Goal: Task Accomplishment & Management: Manage account settings

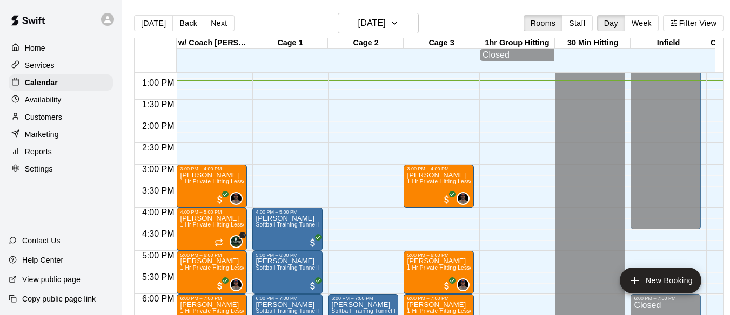
scroll to position [567, 0]
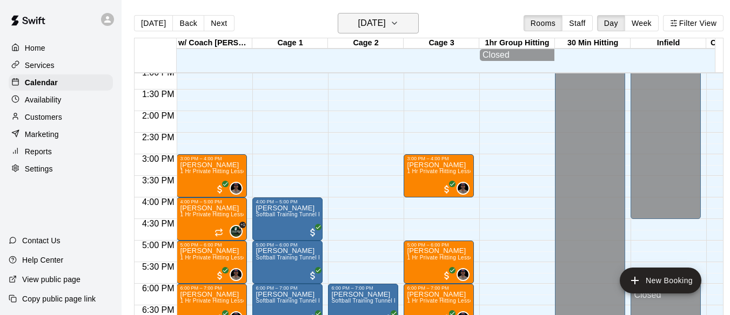
click at [406, 23] on button "[DATE]" at bounding box center [378, 23] width 81 height 21
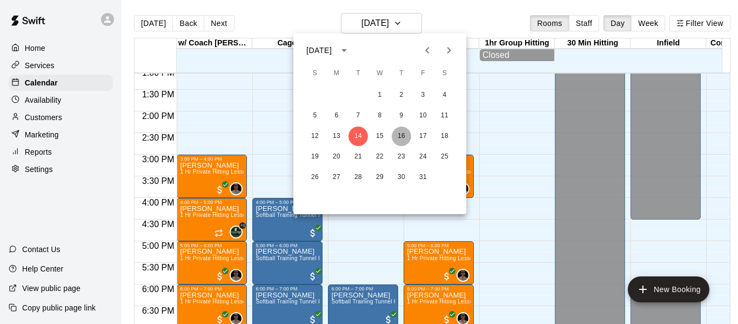
click at [400, 137] on button "16" at bounding box center [401, 135] width 19 height 19
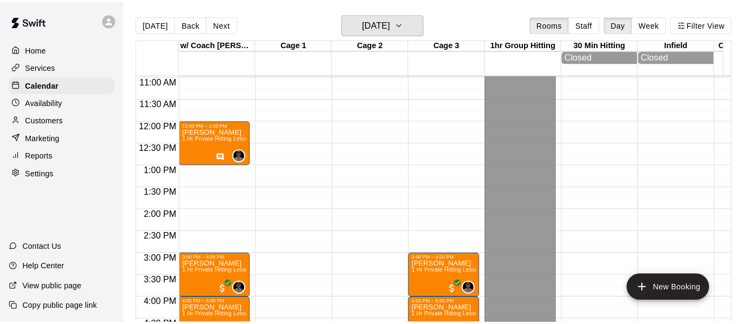
scroll to position [423, 0]
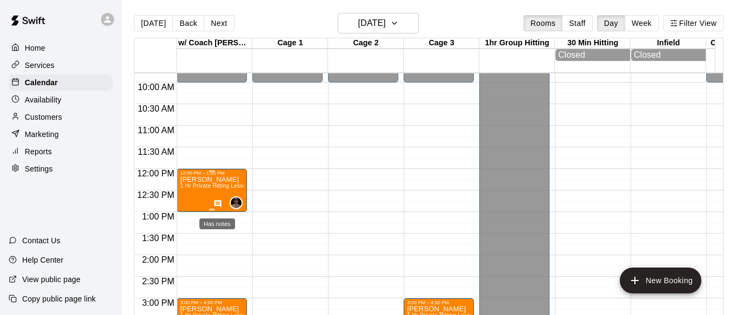
click at [217, 207] on icon "Has notes" at bounding box center [217, 203] width 7 height 7
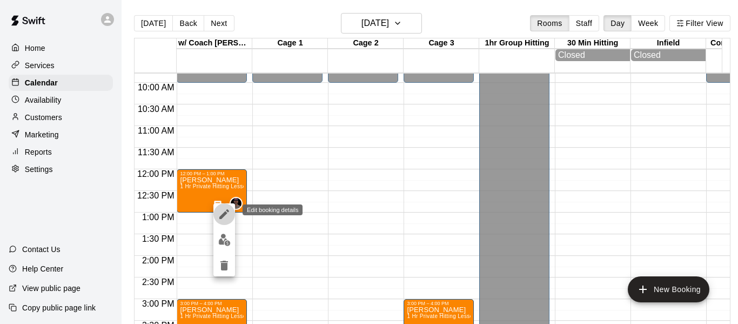
click at [228, 209] on icon "edit" at bounding box center [224, 213] width 13 height 13
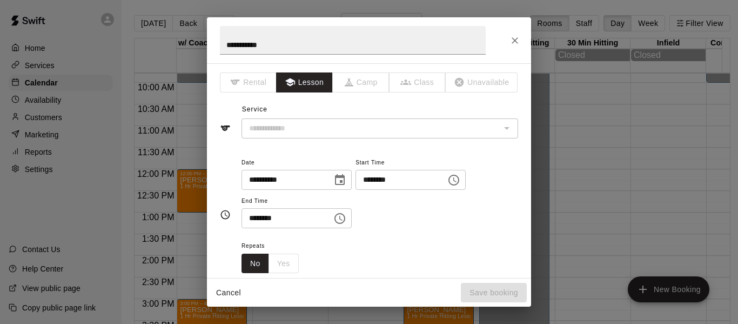
type input "**********"
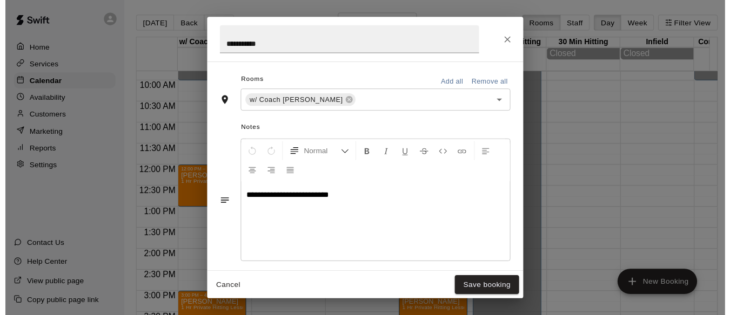
scroll to position [286, 0]
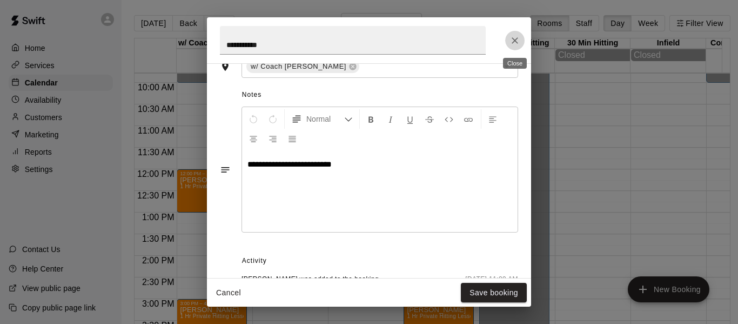
click at [514, 42] on icon "Close" at bounding box center [514, 40] width 6 height 6
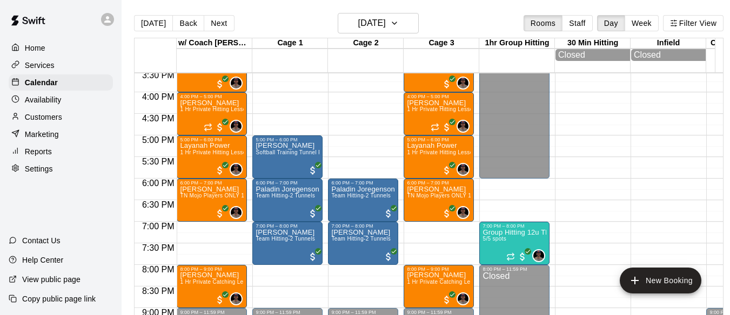
scroll to position [675, 0]
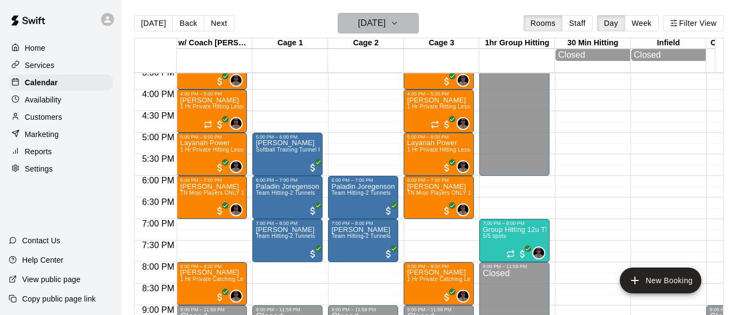
click at [419, 24] on button "[DATE]" at bounding box center [378, 23] width 81 height 21
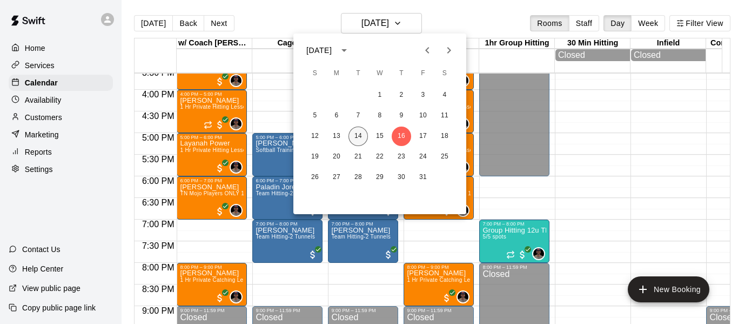
click at [361, 132] on button "14" at bounding box center [357, 135] width 19 height 19
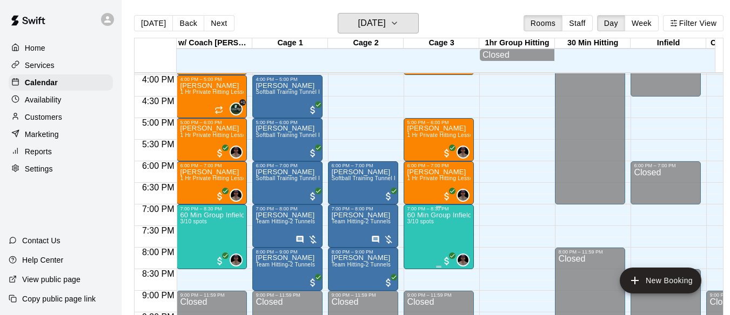
scroll to position [693, 0]
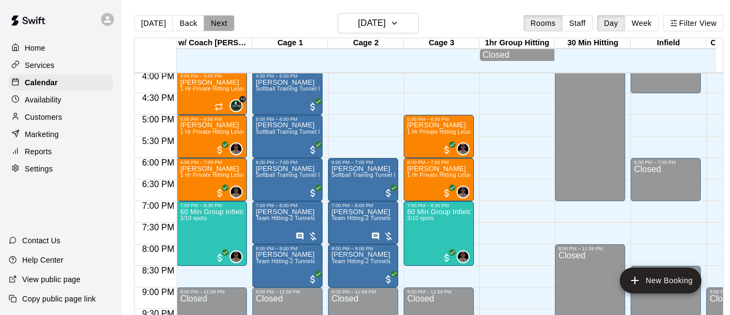
click at [220, 24] on button "Next" at bounding box center [219, 23] width 30 height 16
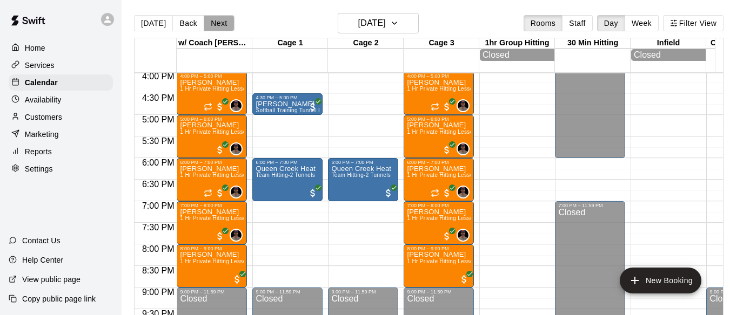
click at [222, 24] on button "Next" at bounding box center [219, 23] width 30 height 16
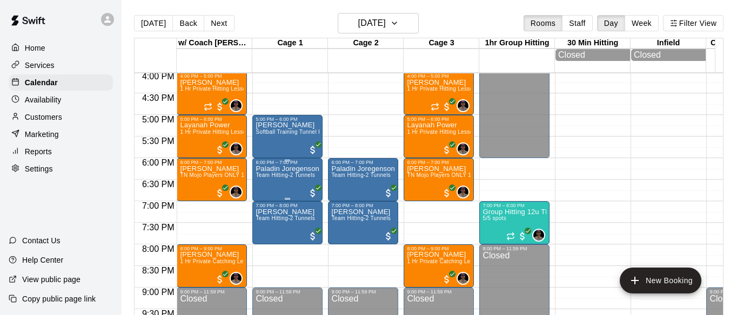
click at [297, 169] on p "Paladin Joregenson" at bounding box center [286, 169] width 63 height 0
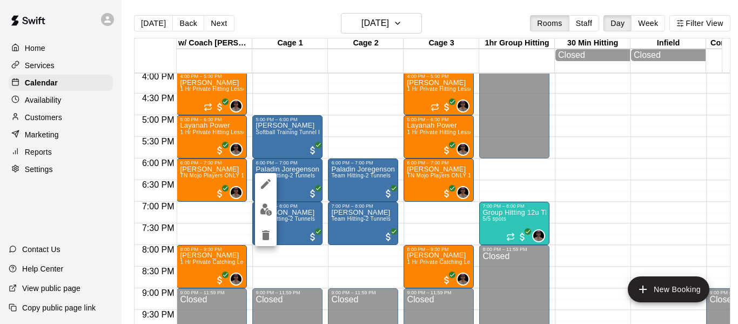
click at [261, 186] on icon "edit" at bounding box center [265, 183] width 13 height 13
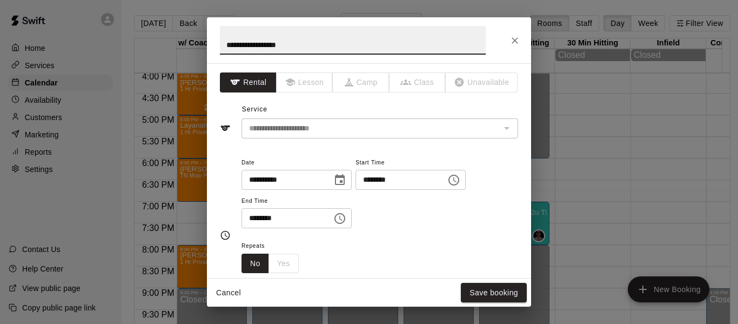
click at [272, 44] on input "**********" at bounding box center [353, 40] width 266 height 29
type input "**********"
click at [489, 288] on button "Save booking" at bounding box center [494, 292] width 66 height 20
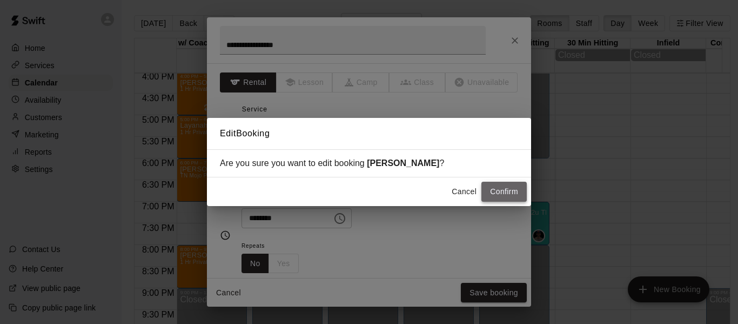
click at [500, 191] on button "Confirm" at bounding box center [503, 191] width 45 height 20
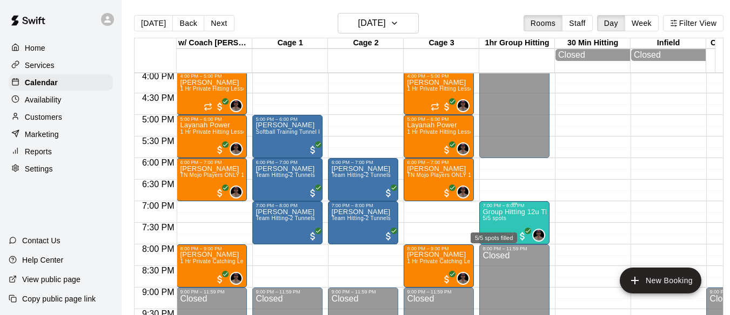
click at [488, 221] on span "5/5 spots" at bounding box center [494, 219] width 24 height 6
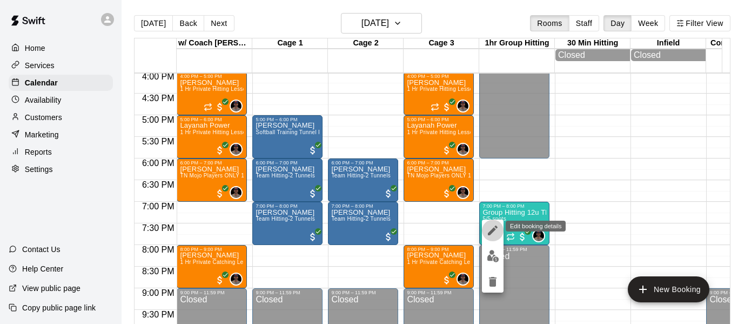
click at [489, 237] on button "edit" at bounding box center [493, 230] width 22 height 22
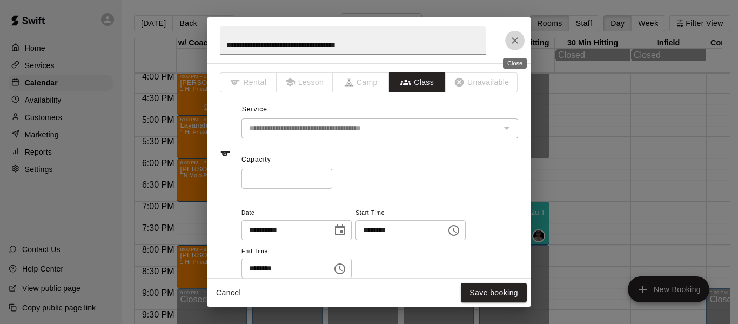
click at [522, 39] on button "Close" at bounding box center [514, 40] width 19 height 19
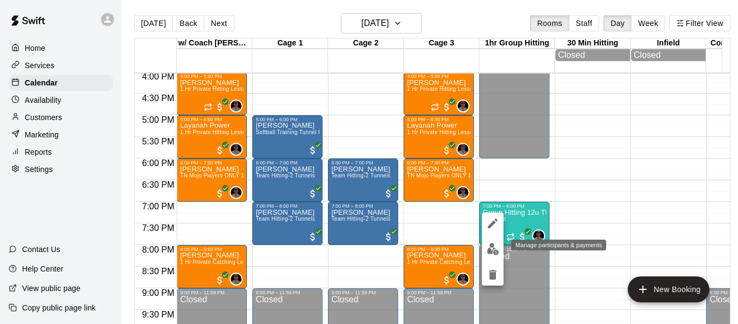
click at [496, 249] on img "edit" at bounding box center [493, 249] width 12 height 12
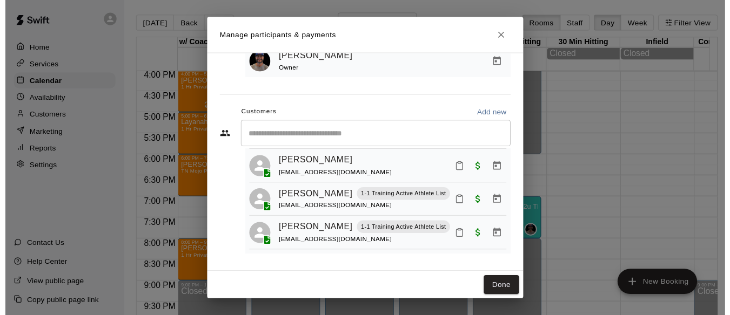
scroll to position [160, 0]
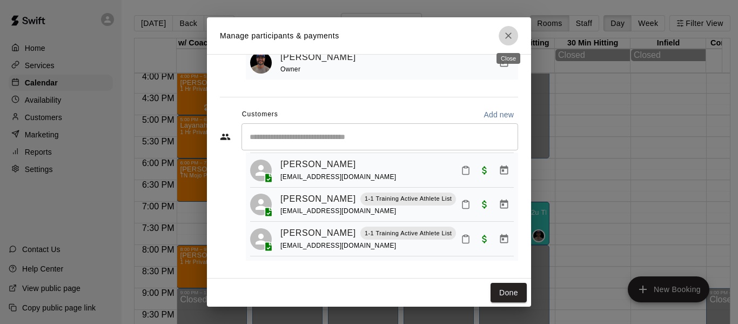
click at [509, 32] on icon "Close" at bounding box center [508, 35] width 11 height 11
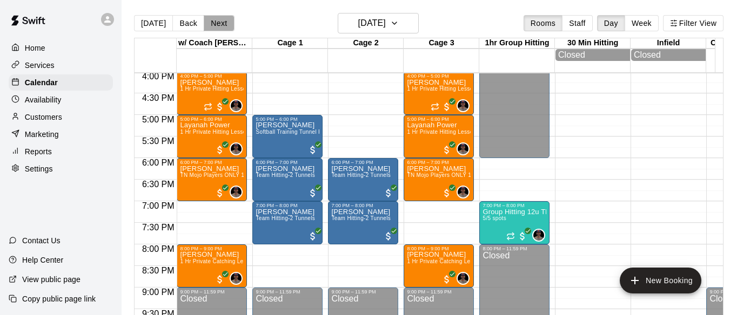
click at [209, 27] on button "Next" at bounding box center [219, 23] width 30 height 16
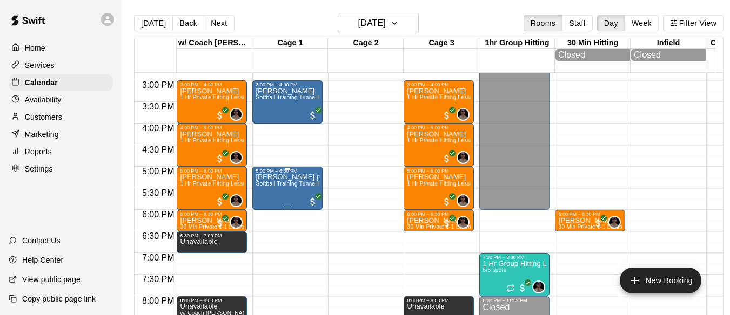
scroll to position [675, 0]
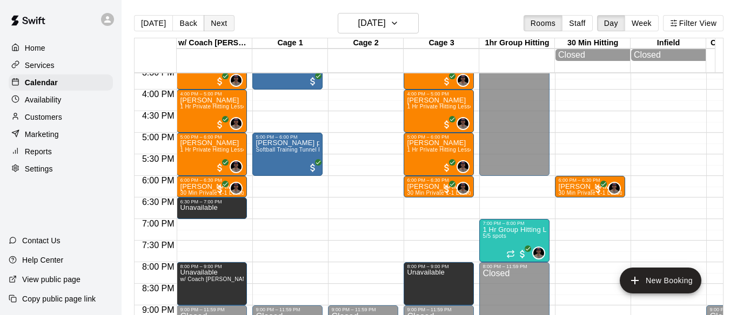
click at [211, 21] on button "Next" at bounding box center [219, 23] width 30 height 16
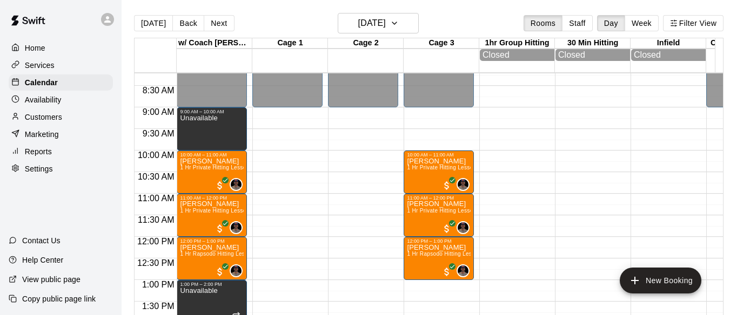
scroll to position [351, 0]
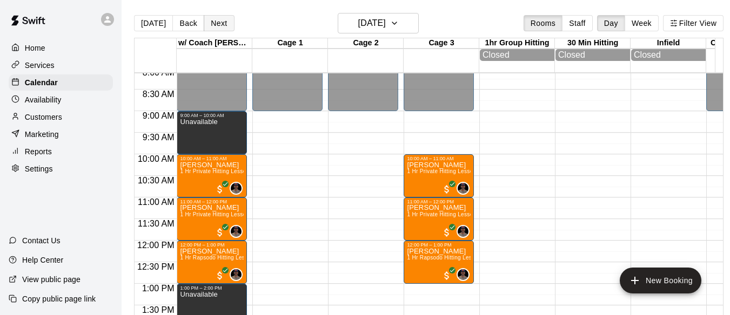
click at [213, 16] on button "Next" at bounding box center [219, 23] width 30 height 16
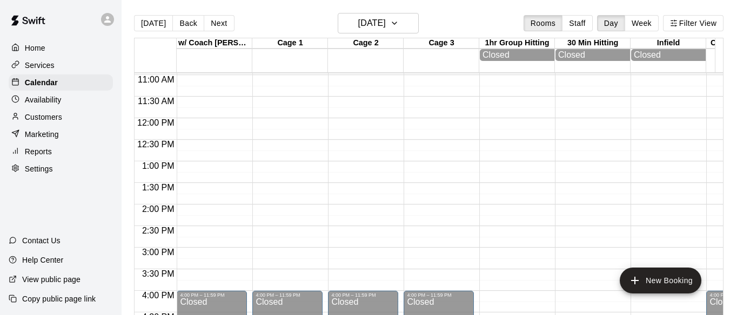
scroll to position [477, 0]
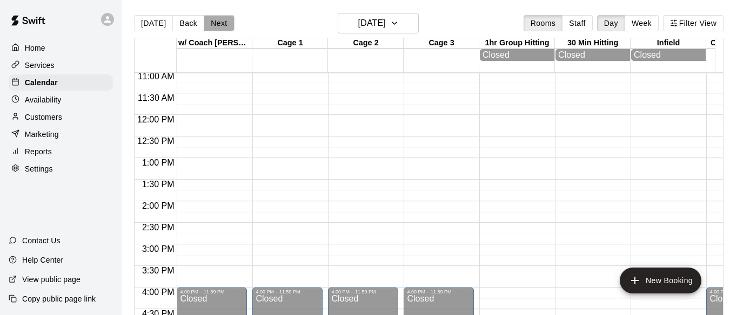
click at [225, 25] on button "Next" at bounding box center [219, 23] width 30 height 16
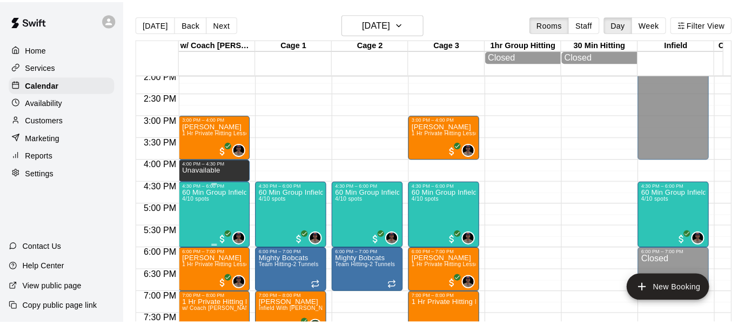
scroll to position [639, 0]
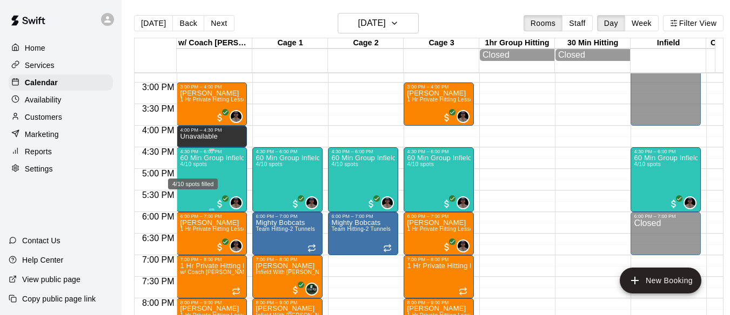
click at [187, 167] on span "4/10 spots" at bounding box center [193, 164] width 26 height 6
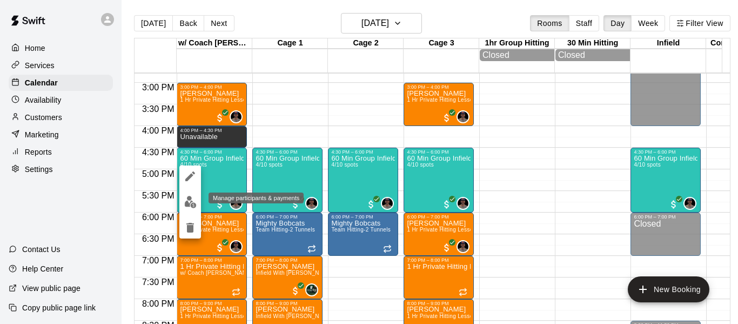
click at [187, 198] on img "edit" at bounding box center [190, 202] width 12 height 12
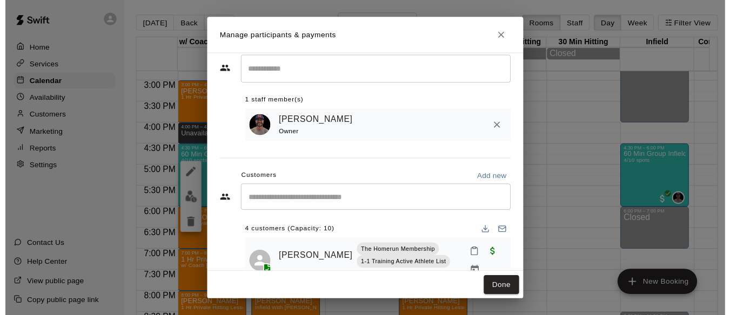
scroll to position [1, 0]
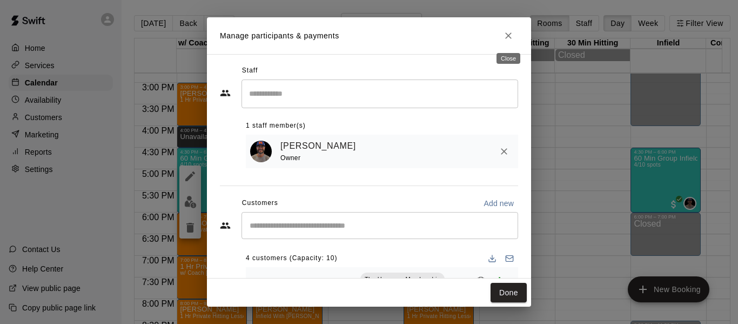
click at [503, 35] on icon "Close" at bounding box center [508, 35] width 11 height 11
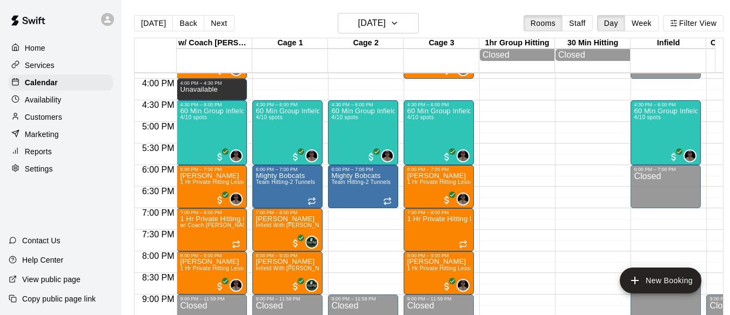
scroll to position [693, 0]
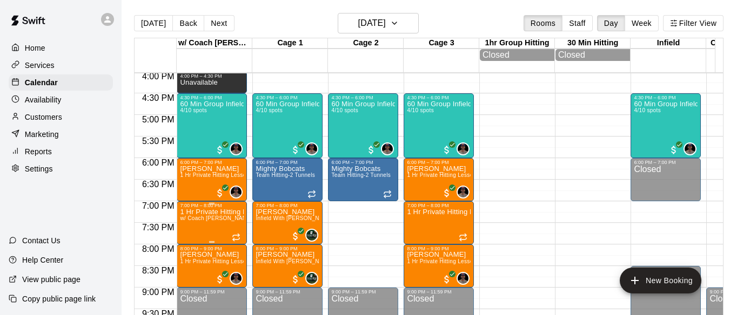
click at [203, 212] on p "1 Hr Private Hitting Lesson Ages [DEMOGRAPHIC_DATA] And Older" at bounding box center [212, 212] width 64 height 0
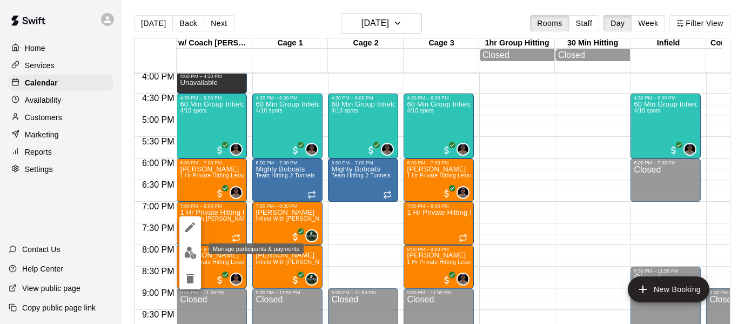
click at [188, 254] on img "edit" at bounding box center [190, 252] width 12 height 12
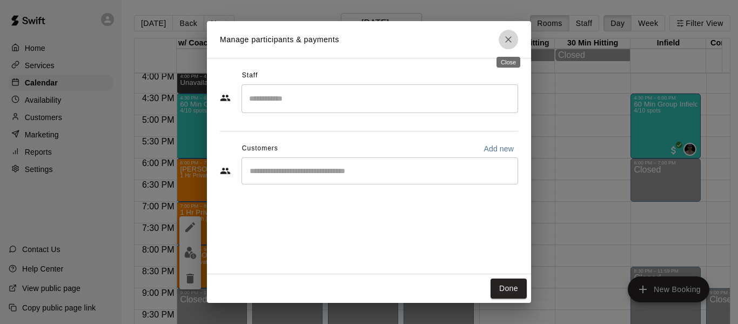
click at [506, 35] on icon "Close" at bounding box center [508, 39] width 11 height 11
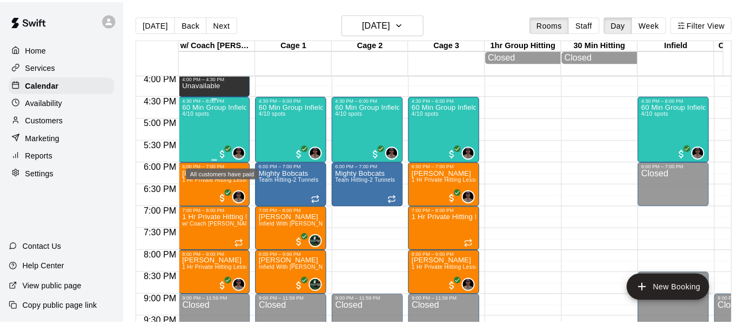
scroll to position [711, 0]
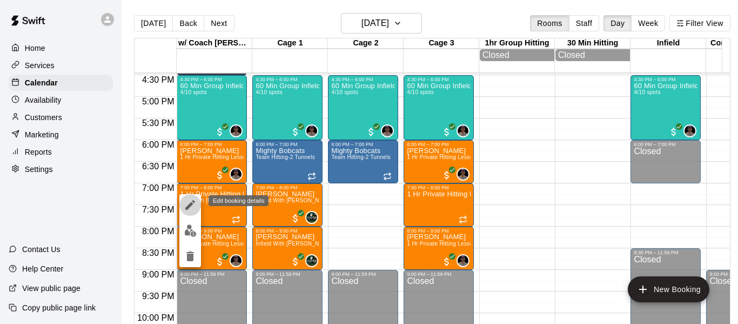
click at [187, 206] on icon "edit" at bounding box center [190, 205] width 10 height 10
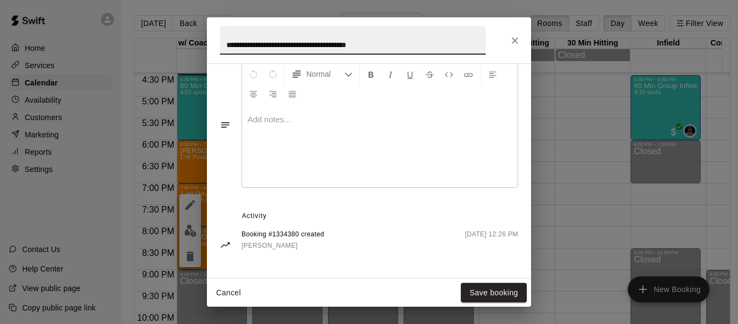
scroll to position [387, 0]
click at [519, 37] on icon "Close" at bounding box center [514, 40] width 11 height 11
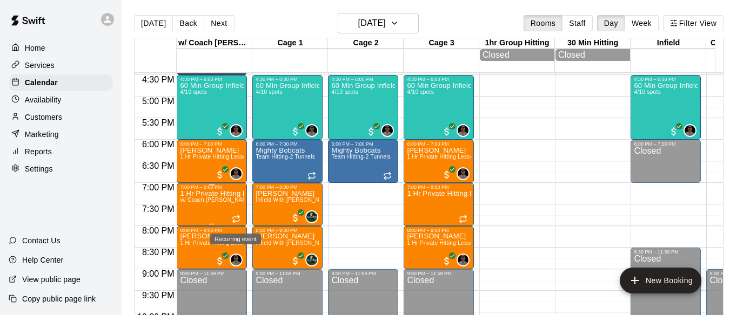
click at [238, 218] on icon "Recurring event" at bounding box center [239, 217] width 2 height 3
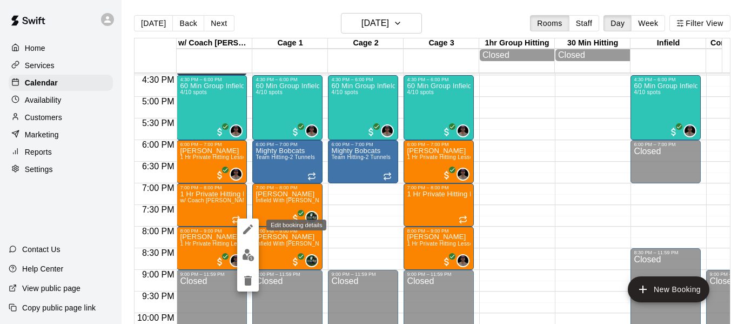
click at [247, 229] on icon "edit" at bounding box center [248, 229] width 10 height 10
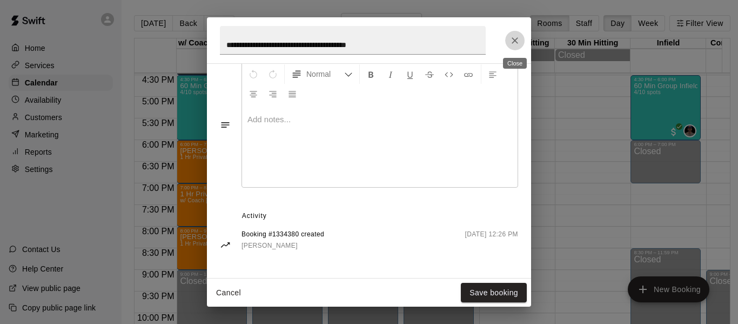
click at [513, 44] on icon "Close" at bounding box center [514, 40] width 11 height 11
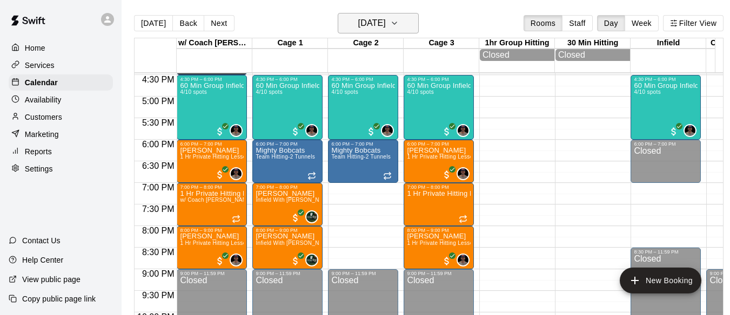
click at [399, 21] on icon "button" at bounding box center [394, 23] width 9 height 13
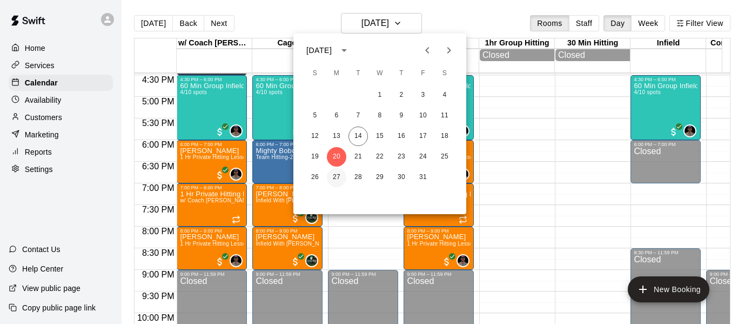
click at [337, 175] on button "27" at bounding box center [336, 176] width 19 height 19
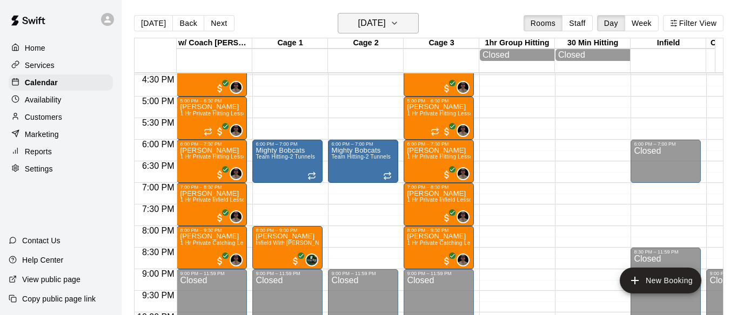
click at [399, 23] on icon "button" at bounding box center [394, 23] width 9 height 13
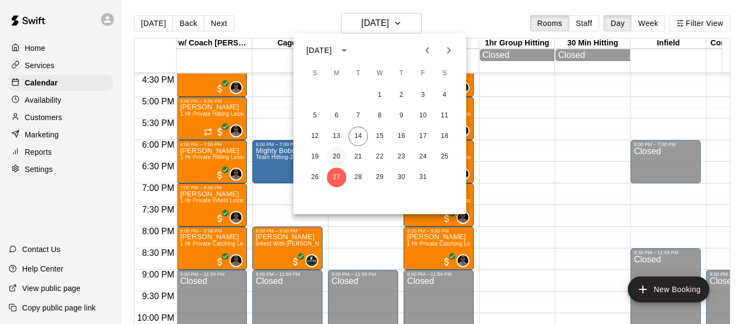
click at [335, 154] on button "20" at bounding box center [336, 156] width 19 height 19
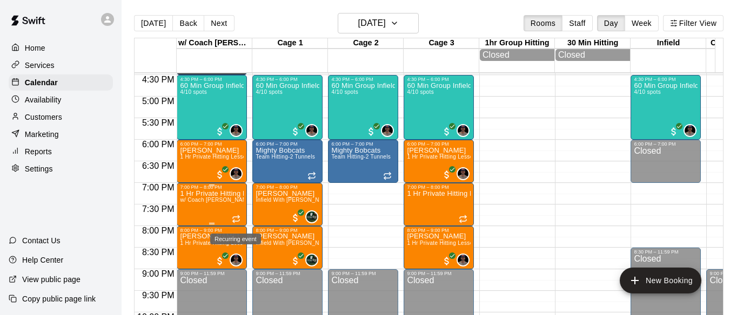
click at [235, 221] on icon "Recurring event" at bounding box center [236, 219] width 9 height 9
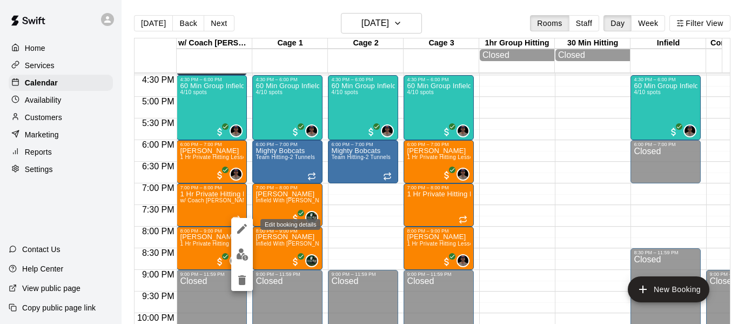
click at [235, 229] on icon "edit" at bounding box center [241, 228] width 13 height 13
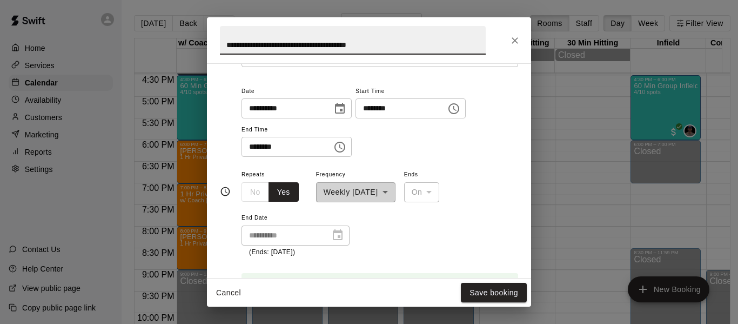
scroll to position [90, 0]
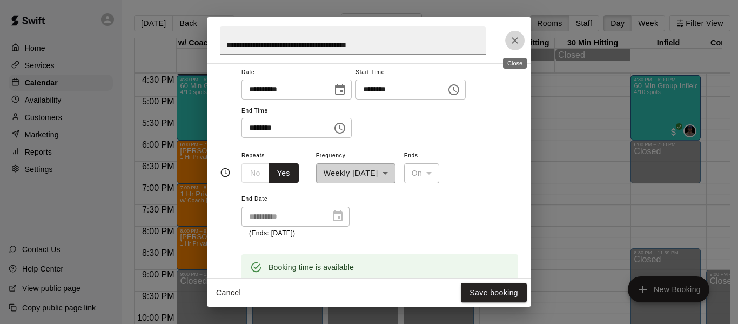
click at [518, 39] on icon "Close" at bounding box center [514, 40] width 11 height 11
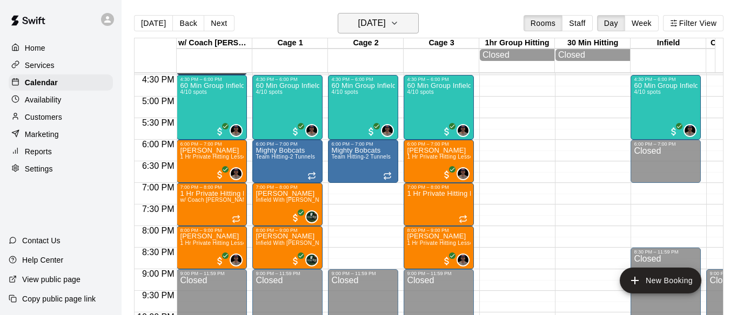
click at [399, 26] on icon "button" at bounding box center [394, 23] width 9 height 13
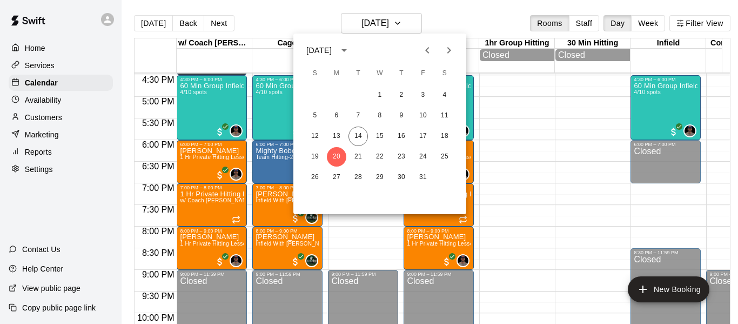
click at [449, 53] on icon "Next month" at bounding box center [448, 50] width 13 height 13
click at [335, 114] on button "3" at bounding box center [336, 115] width 19 height 19
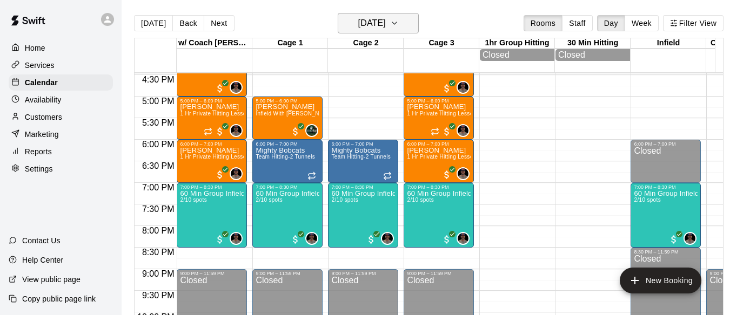
click at [419, 18] on button "[DATE]" at bounding box center [378, 23] width 81 height 21
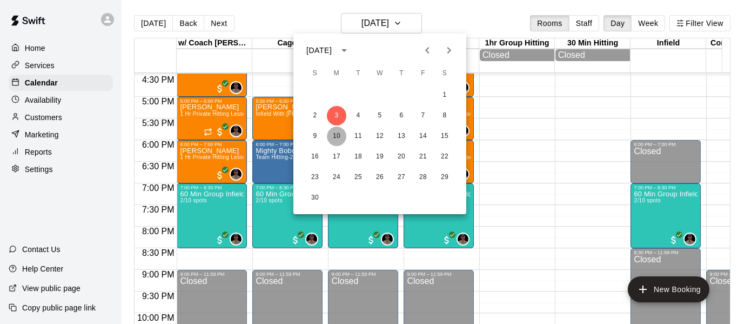
click at [338, 135] on button "10" at bounding box center [336, 135] width 19 height 19
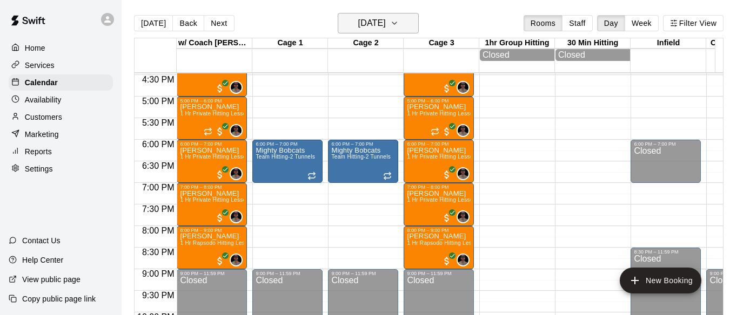
click at [399, 24] on icon "button" at bounding box center [394, 23] width 9 height 13
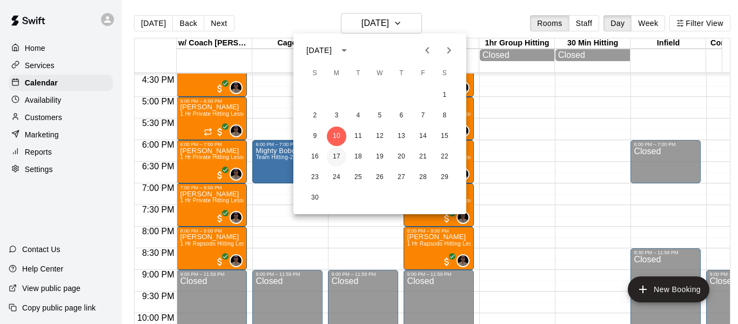
click at [336, 161] on button "17" at bounding box center [336, 156] width 19 height 19
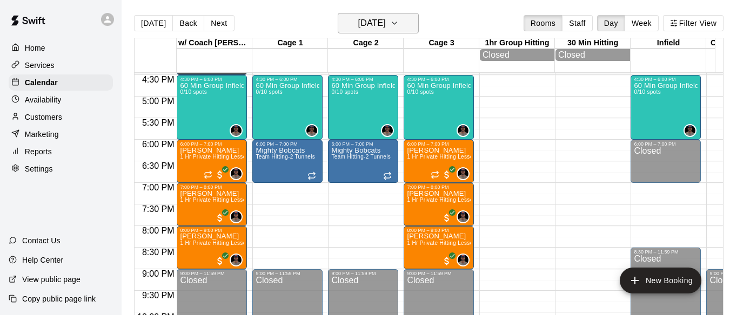
click at [399, 22] on icon "button" at bounding box center [394, 23] width 9 height 13
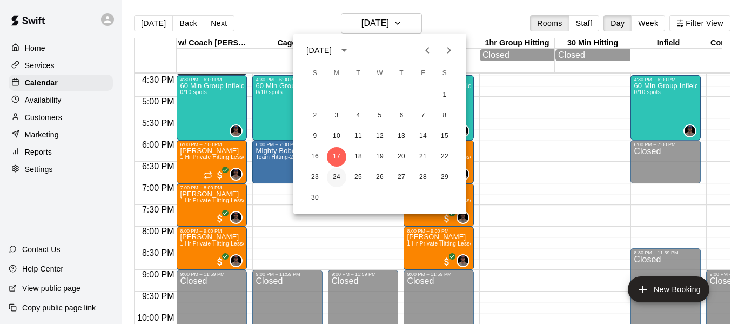
click at [338, 179] on button "24" at bounding box center [336, 176] width 19 height 19
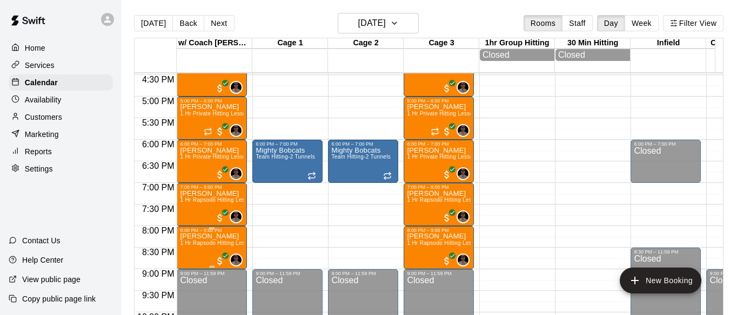
click at [200, 237] on p "[PERSON_NAME]" at bounding box center [212, 237] width 64 height 0
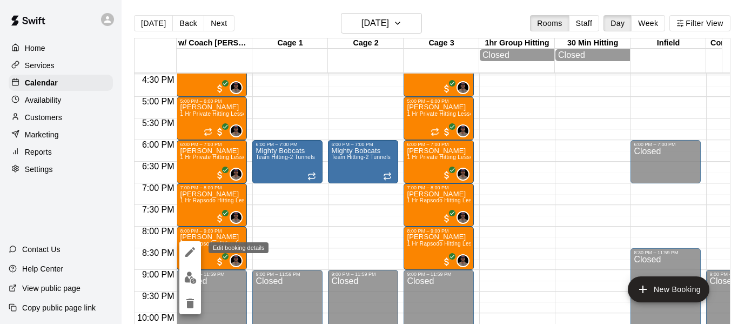
click at [187, 247] on icon "edit" at bounding box center [190, 251] width 13 height 13
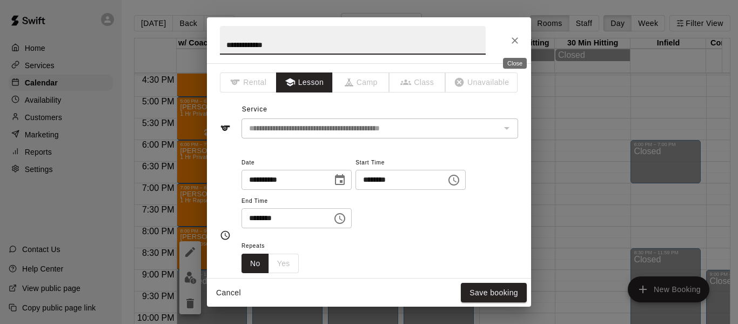
click at [508, 44] on button "Close" at bounding box center [514, 40] width 19 height 19
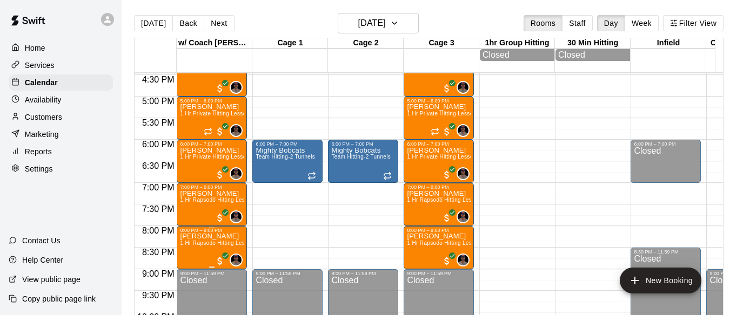
click at [197, 237] on p "[PERSON_NAME]" at bounding box center [212, 237] width 64 height 0
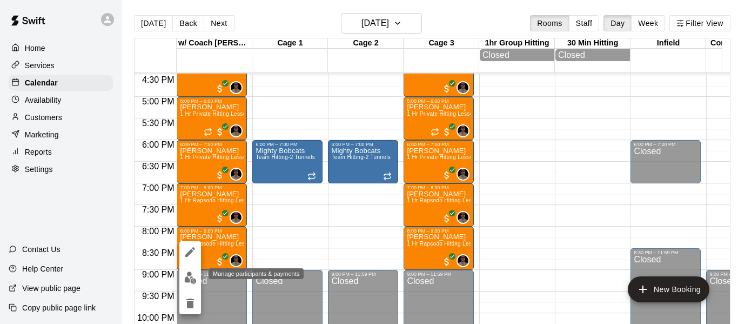
click at [190, 280] on img "edit" at bounding box center [190, 277] width 12 height 12
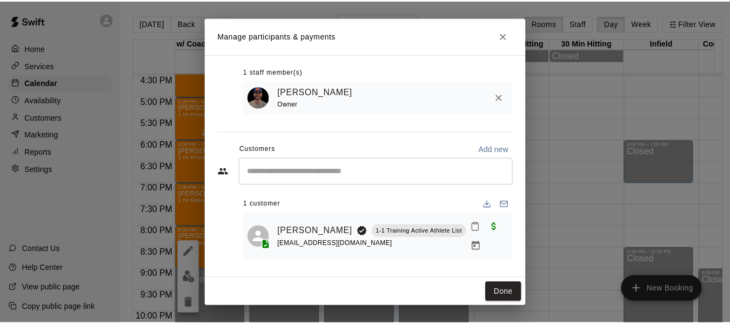
scroll to position [58, 0]
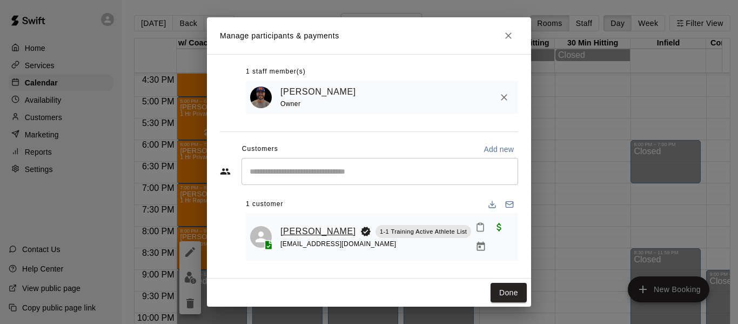
click at [302, 224] on link "[PERSON_NAME]" at bounding box center [318, 231] width 76 height 14
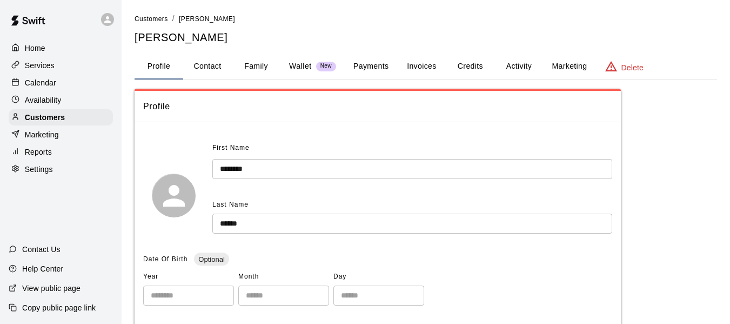
click at [521, 64] on button "Activity" at bounding box center [518, 66] width 49 height 26
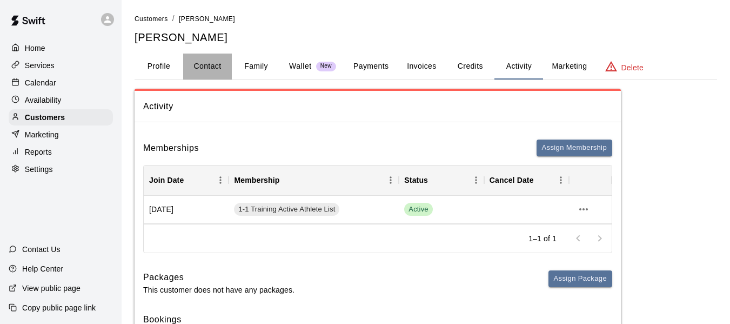
click at [223, 64] on button "Contact" at bounding box center [207, 66] width 49 height 26
select select "**"
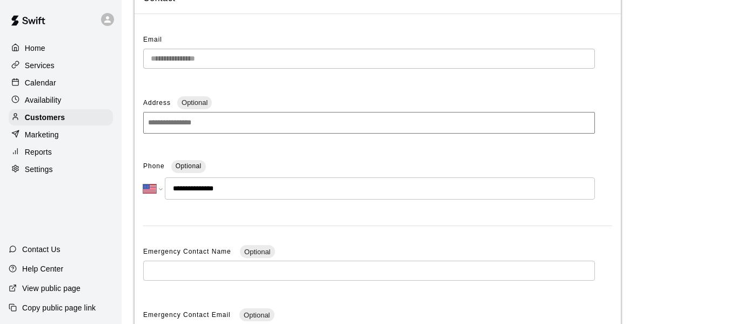
scroll to position [126, 0]
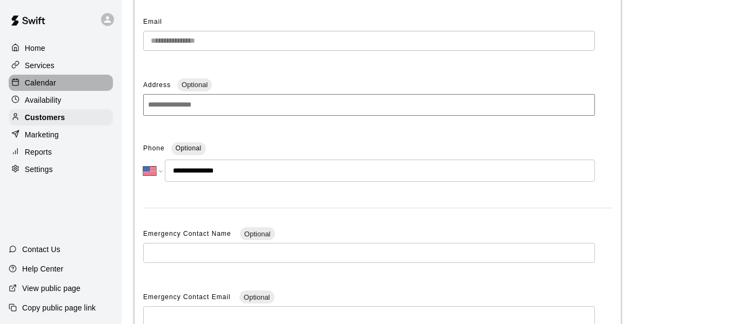
click at [37, 88] on p "Calendar" at bounding box center [40, 82] width 31 height 11
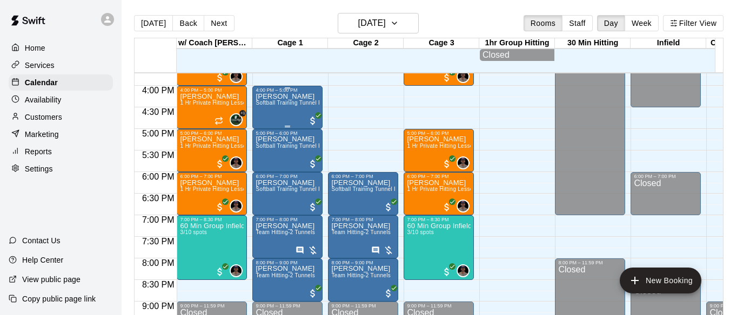
scroll to position [679, 0]
click at [154, 26] on button "[DATE]" at bounding box center [153, 23] width 39 height 16
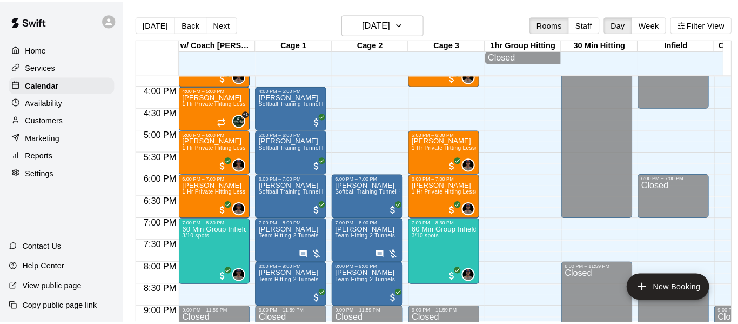
scroll to position [661, 0]
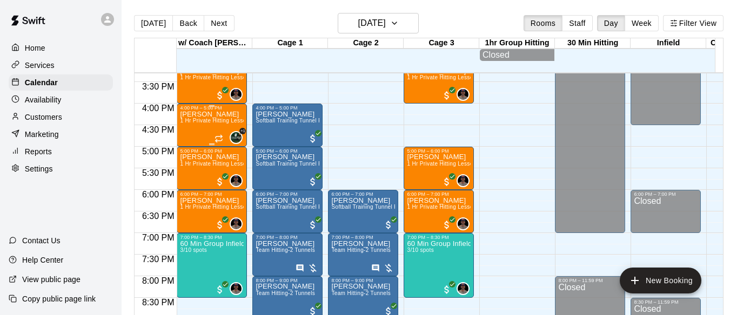
click at [204, 130] on div "[PERSON_NAME] 1 Hr Private Hitting Lesson Ages [DEMOGRAPHIC_DATA] And Older" at bounding box center [212, 268] width 64 height 315
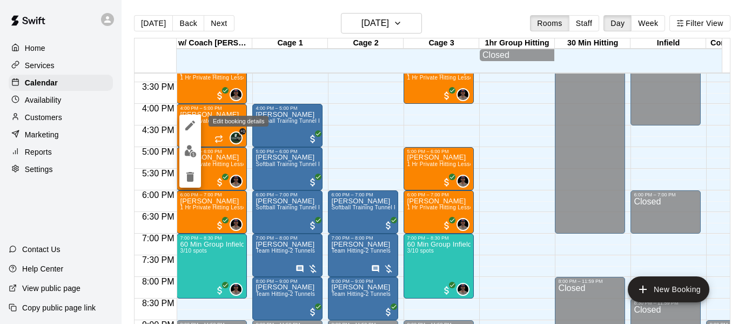
click at [190, 123] on icon "edit" at bounding box center [190, 125] width 13 height 13
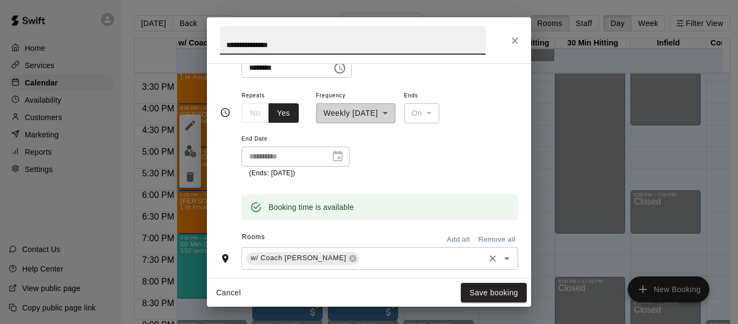
scroll to position [162, 0]
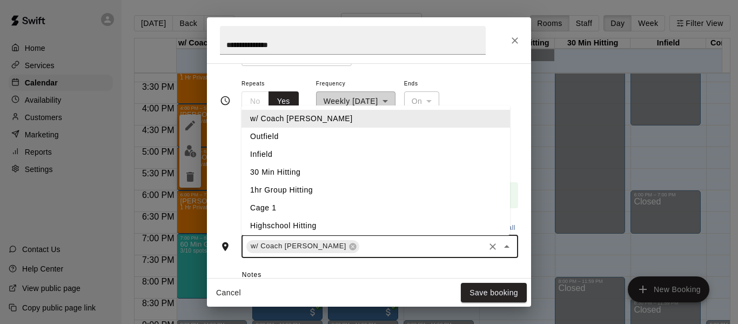
click at [361, 246] on input "text" at bounding box center [422, 246] width 122 height 14
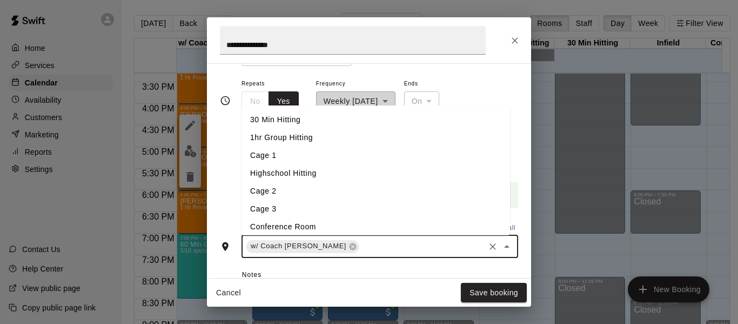
scroll to position [54, 0]
click at [296, 192] on li "Cage 2" at bounding box center [375, 189] width 268 height 18
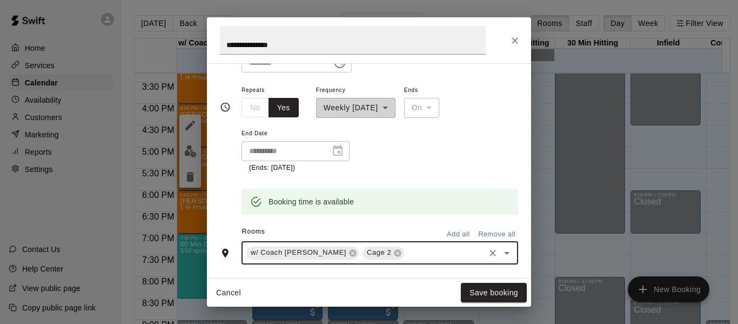
scroll to position [162, 0]
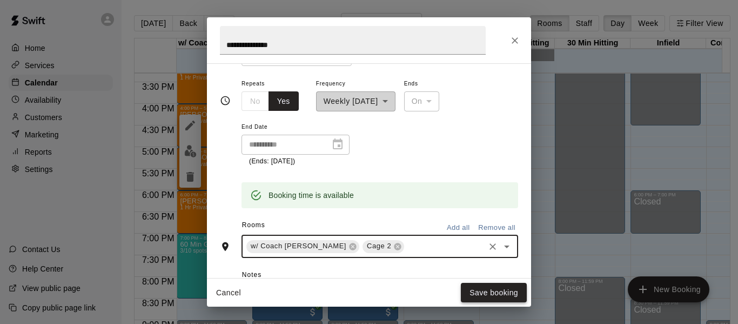
click at [483, 296] on button "Save booking" at bounding box center [494, 292] width 66 height 20
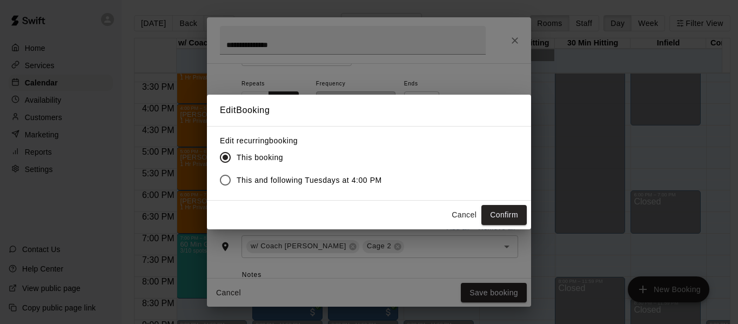
click at [458, 213] on button "Cancel" at bounding box center [464, 215] width 35 height 20
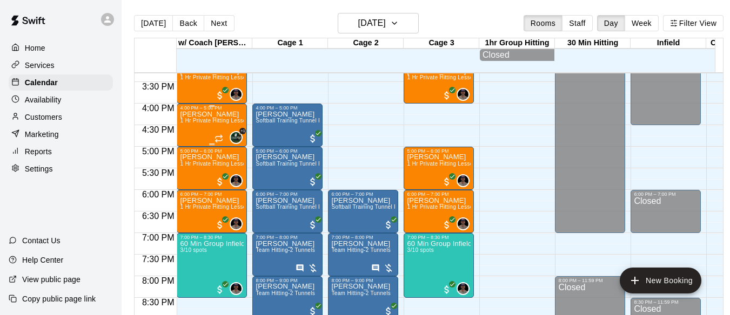
click at [214, 115] on p "[PERSON_NAME]" at bounding box center [212, 115] width 64 height 0
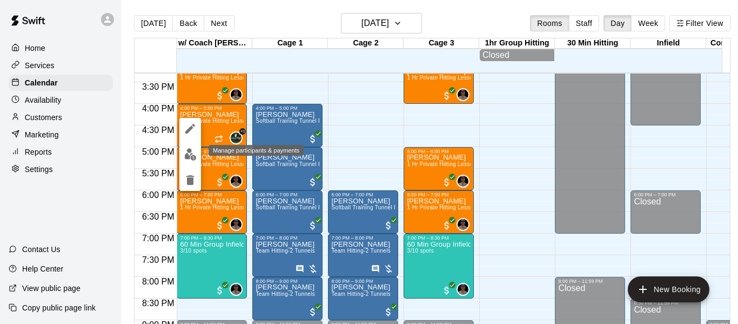
click at [186, 155] on img "edit" at bounding box center [190, 154] width 12 height 12
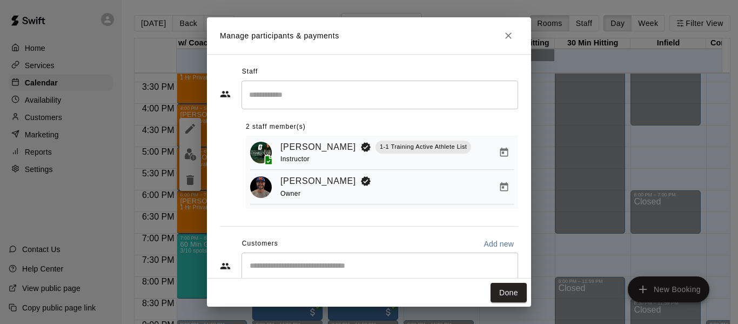
scroll to position [24, 0]
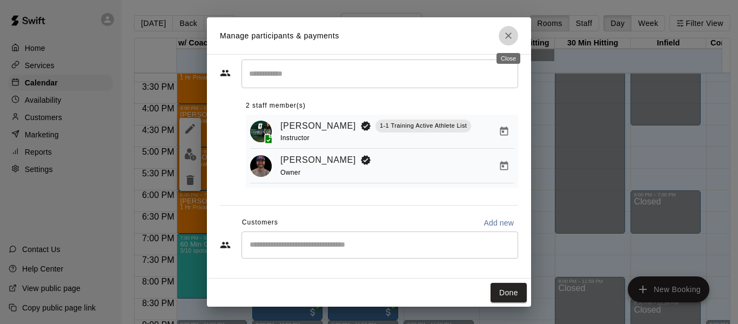
click at [507, 32] on icon "Close" at bounding box center [508, 35] width 11 height 11
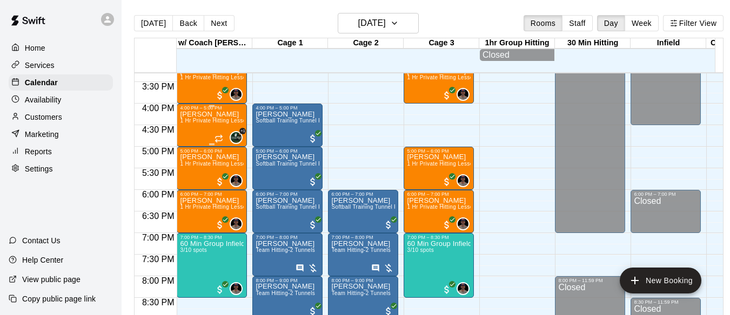
click at [211, 120] on div "[PERSON_NAME] 1 Hr Private Hitting Lesson Ages [DEMOGRAPHIC_DATA] And Older" at bounding box center [212, 268] width 64 height 315
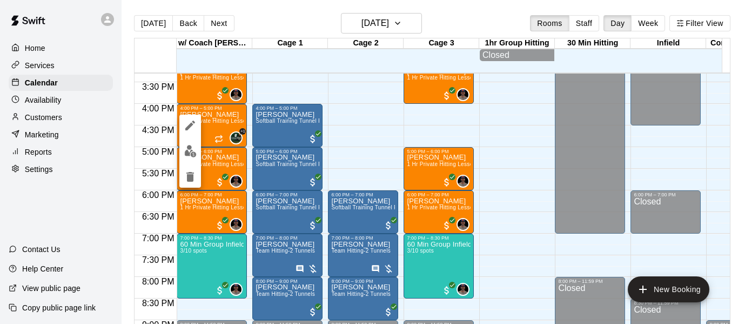
click at [186, 126] on icon "edit" at bounding box center [190, 125] width 13 height 13
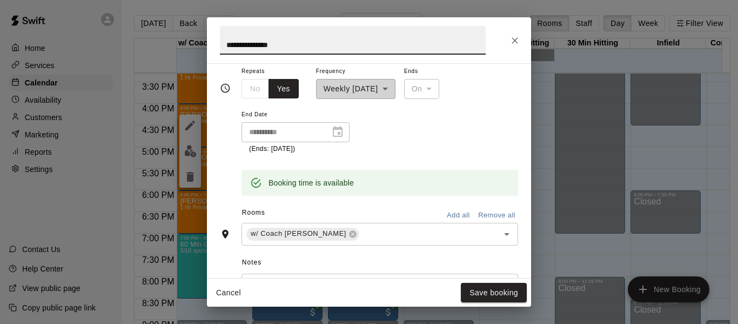
scroll to position [180, 0]
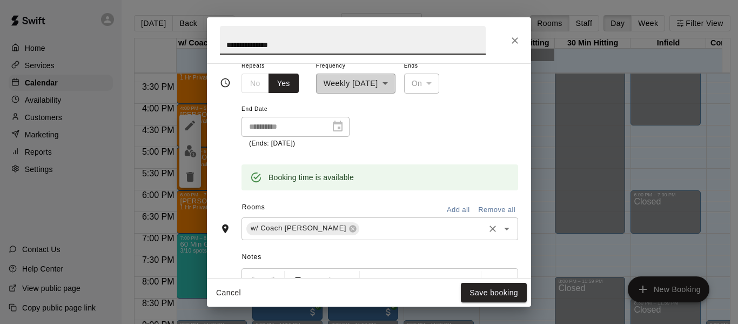
click at [361, 221] on input "text" at bounding box center [422, 228] width 122 height 14
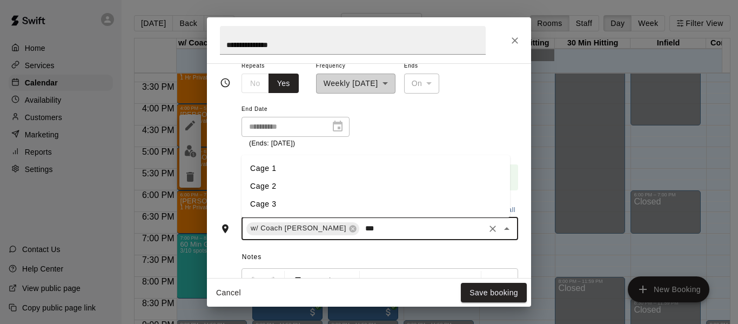
type input "****"
click at [297, 204] on li "Cage 3" at bounding box center [375, 204] width 268 height 18
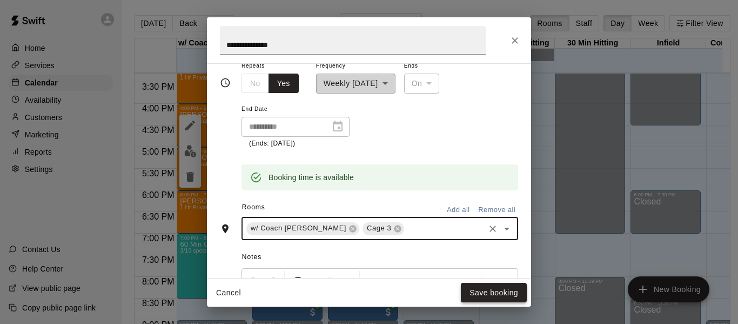
click at [474, 290] on button "Save booking" at bounding box center [494, 292] width 66 height 20
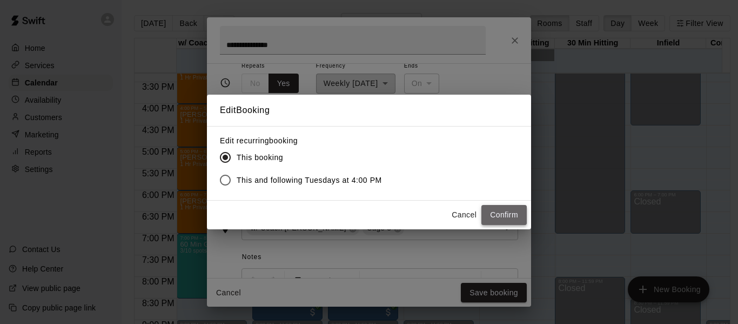
click at [507, 216] on button "Confirm" at bounding box center [503, 215] width 45 height 20
